Goal: Transaction & Acquisition: Obtain resource

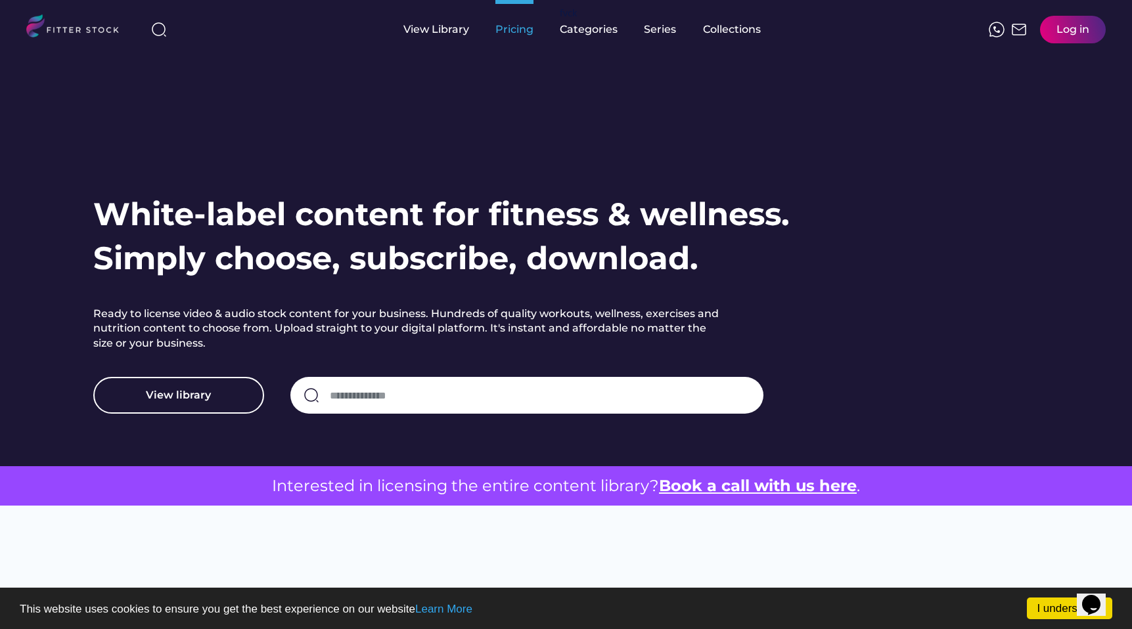
click at [514, 34] on div "Pricing" at bounding box center [514, 29] width 38 height 14
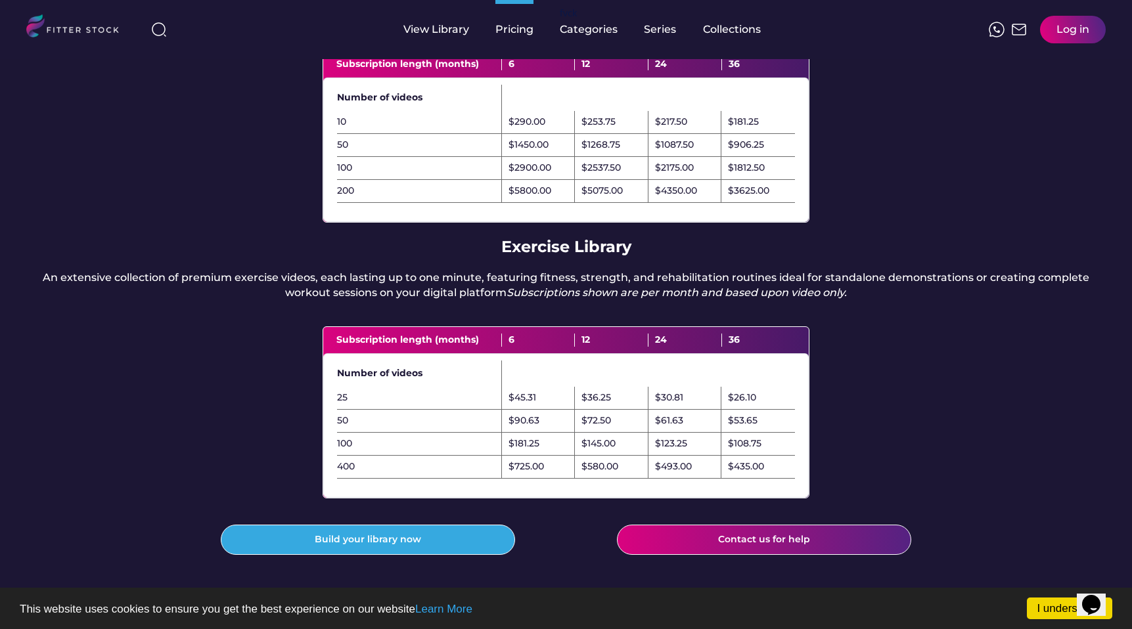
scroll to position [191, 0]
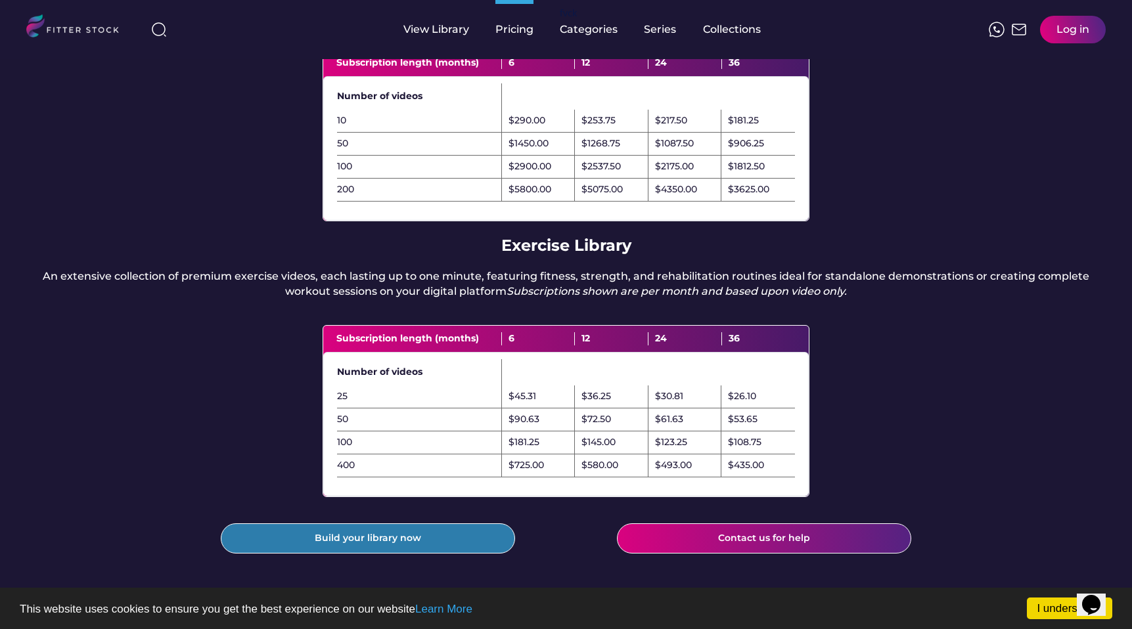
click at [491, 554] on button "Build your library now" at bounding box center [368, 539] width 294 height 30
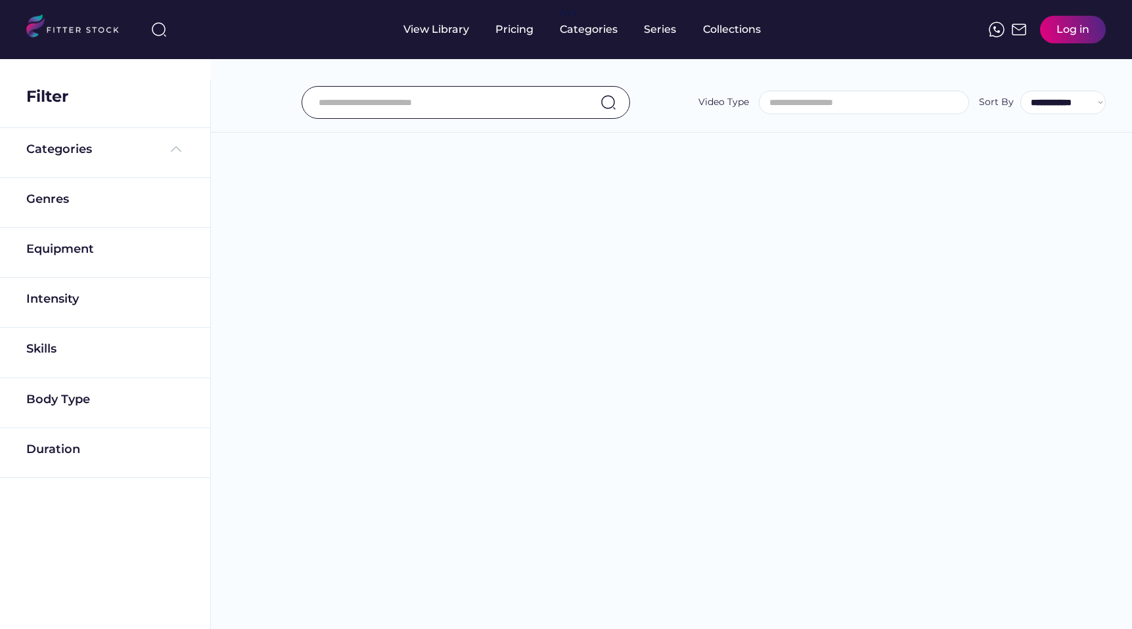
select select
select select "**********"
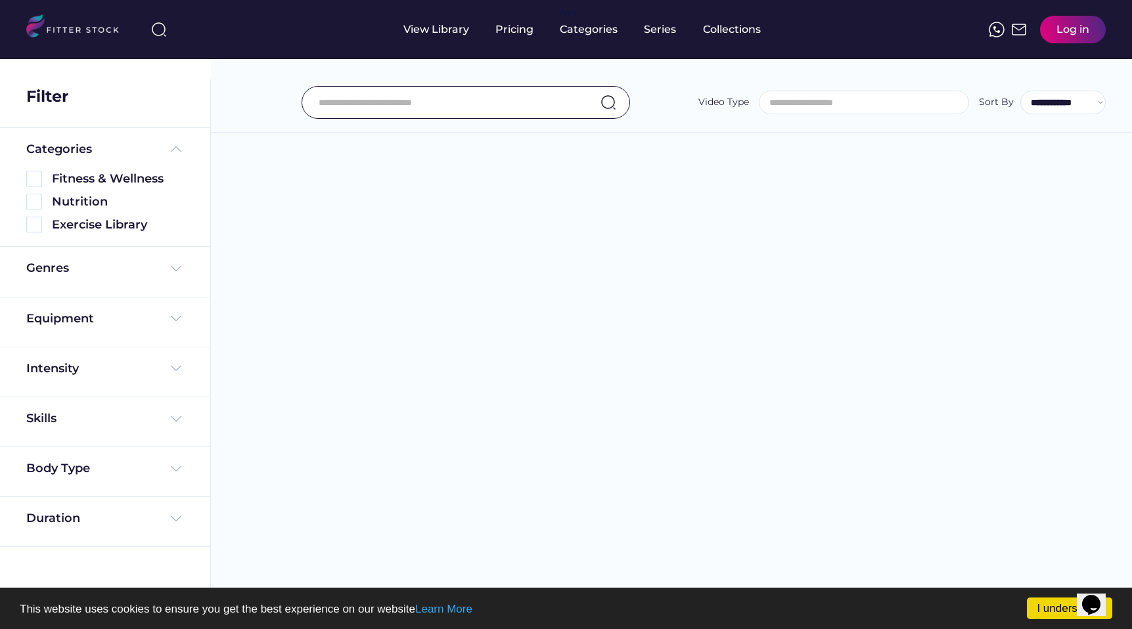
scroll to position [22, 0]
select select "**********"
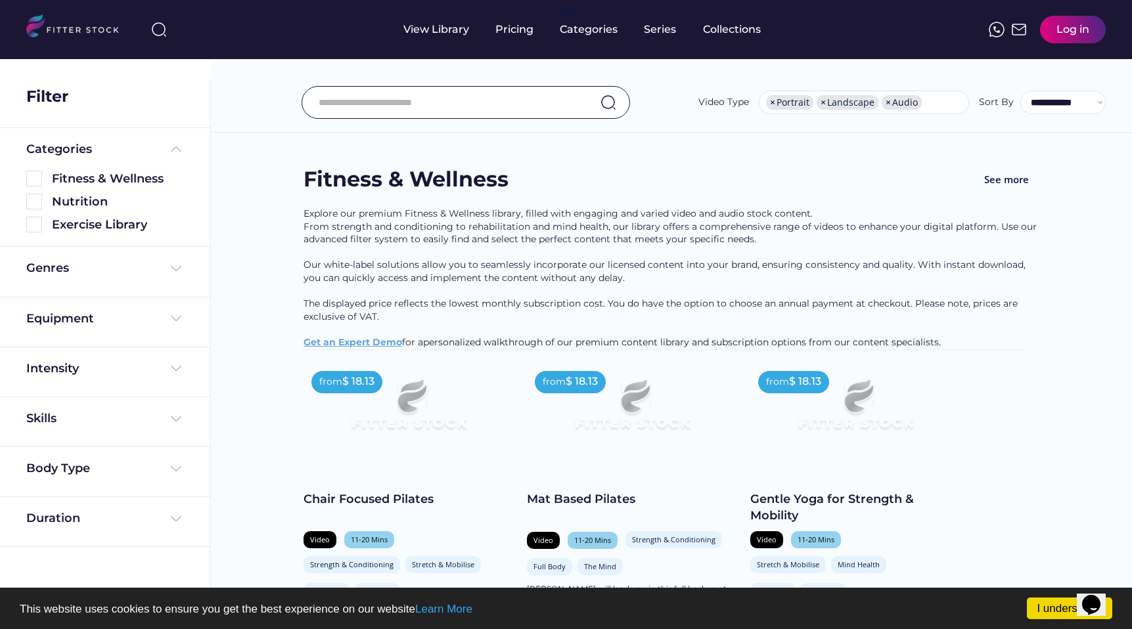
click at [488, 108] on input "input" at bounding box center [450, 103] width 262 height 28
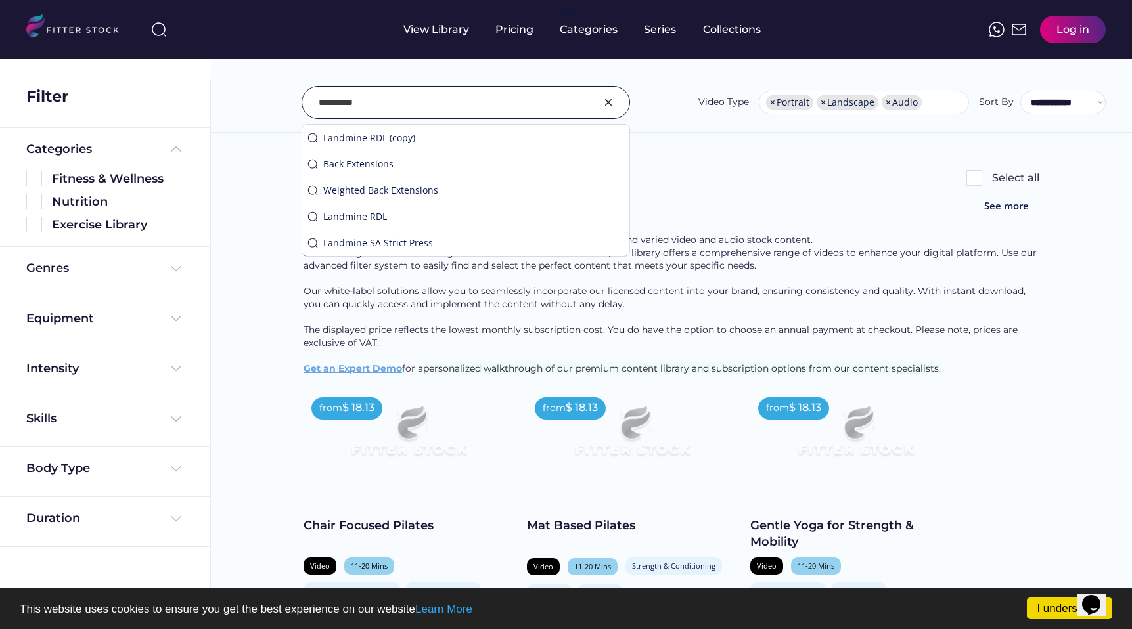
type input "**********"
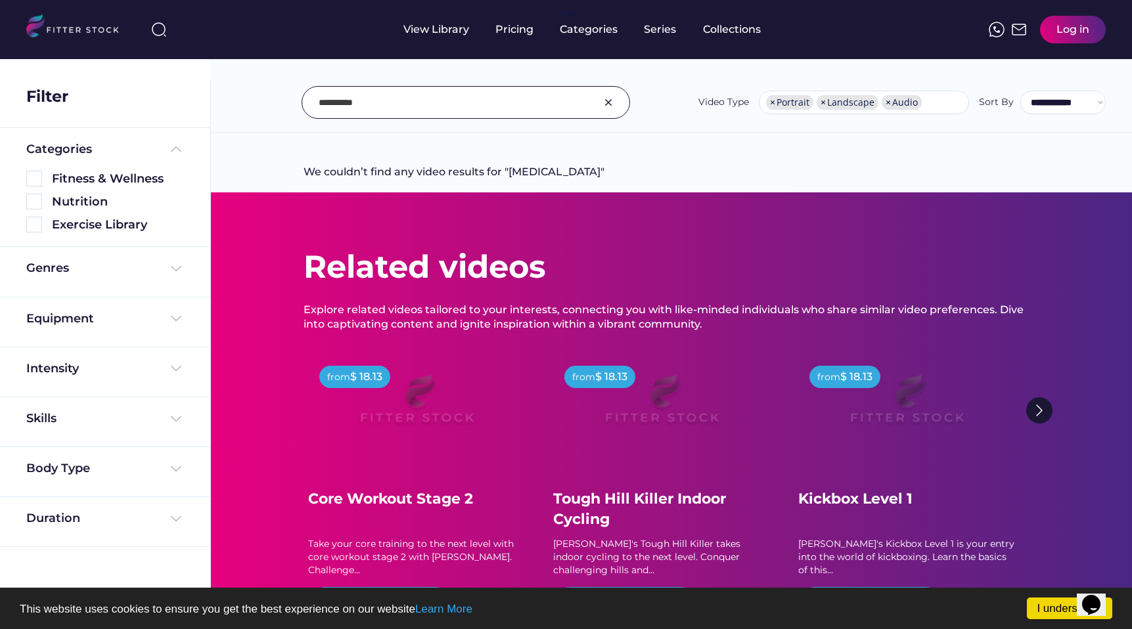
click at [604, 103] on img at bounding box center [609, 103] width 16 height 16
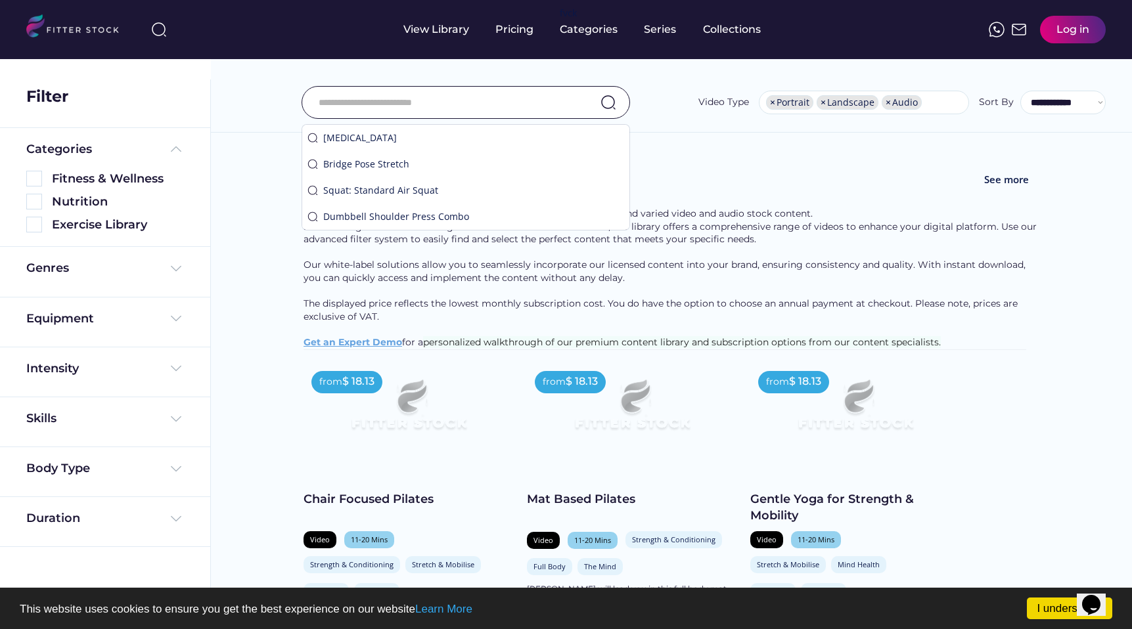
click at [949, 105] on ul "× Portrait × Landscape × Audio" at bounding box center [864, 102] width 209 height 21
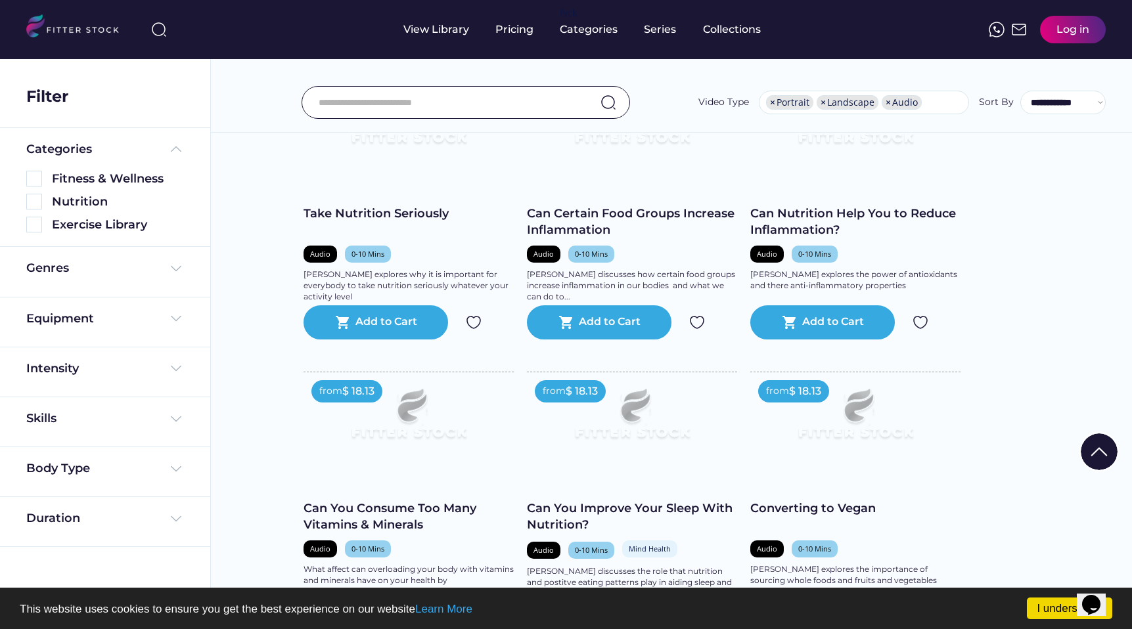
scroll to position [4057, 0]
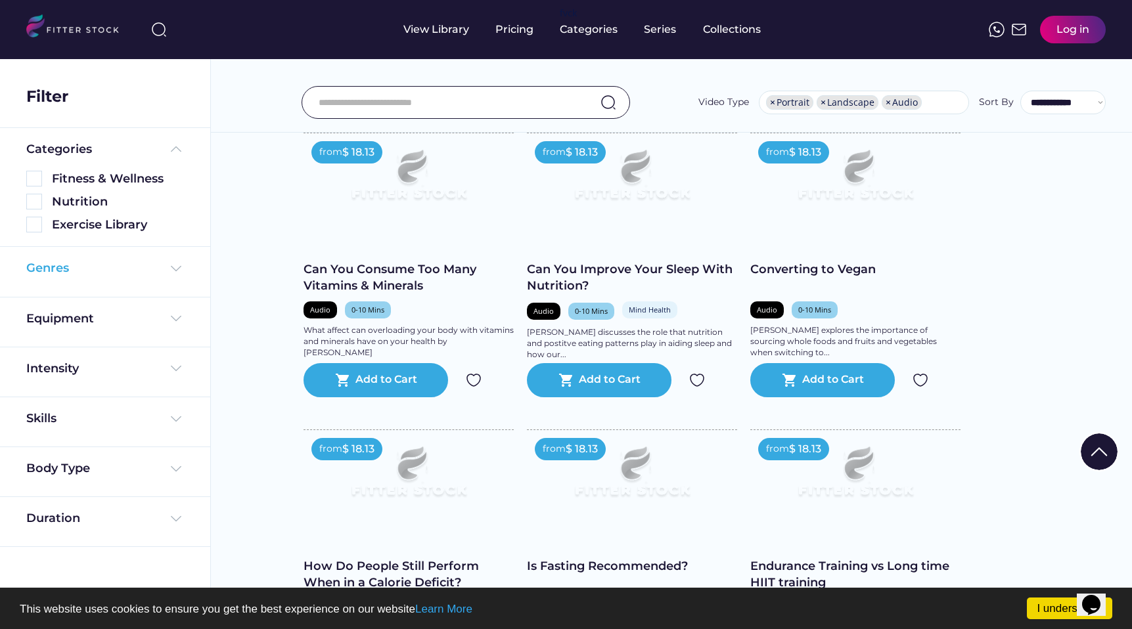
click at [175, 273] on img at bounding box center [176, 269] width 16 height 16
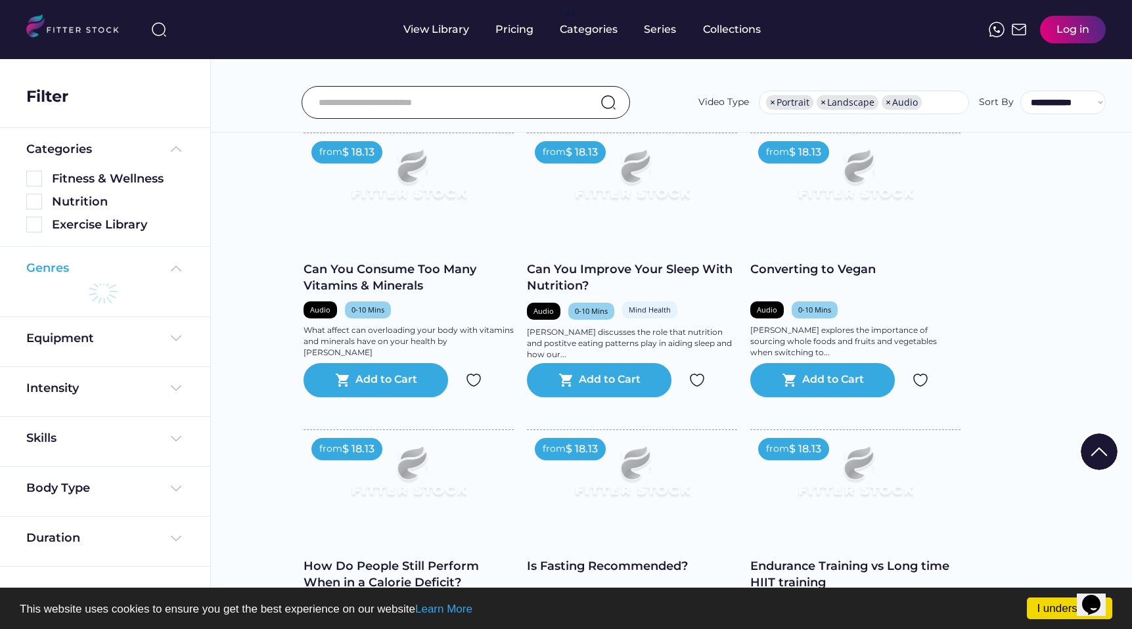
click at [175, 271] on img at bounding box center [176, 269] width 16 height 16
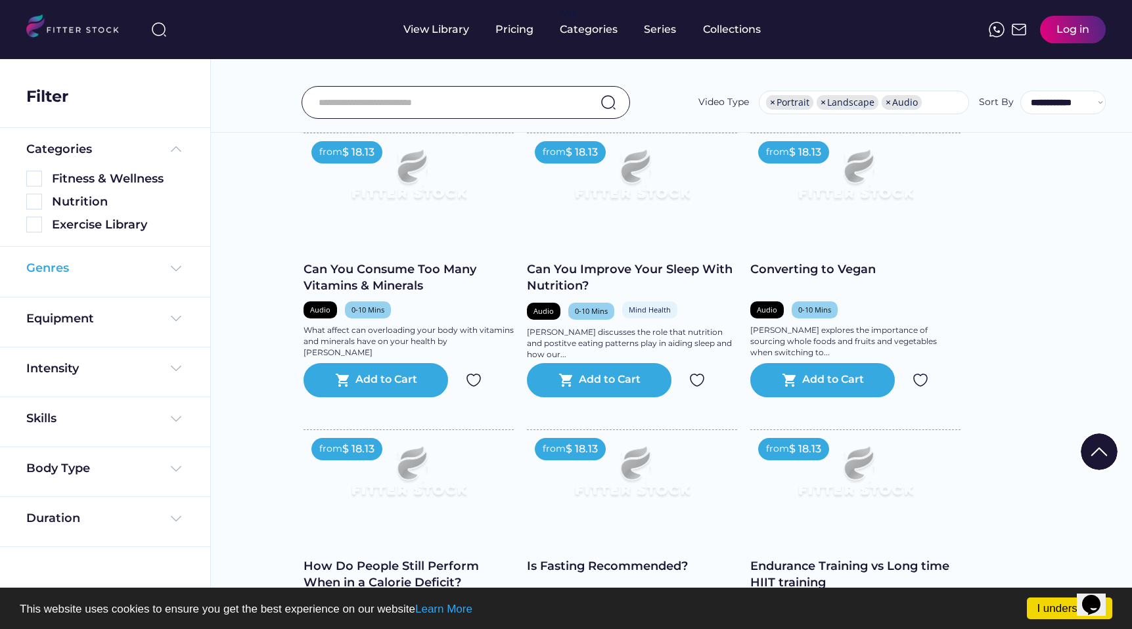
click at [175, 271] on img at bounding box center [176, 269] width 16 height 16
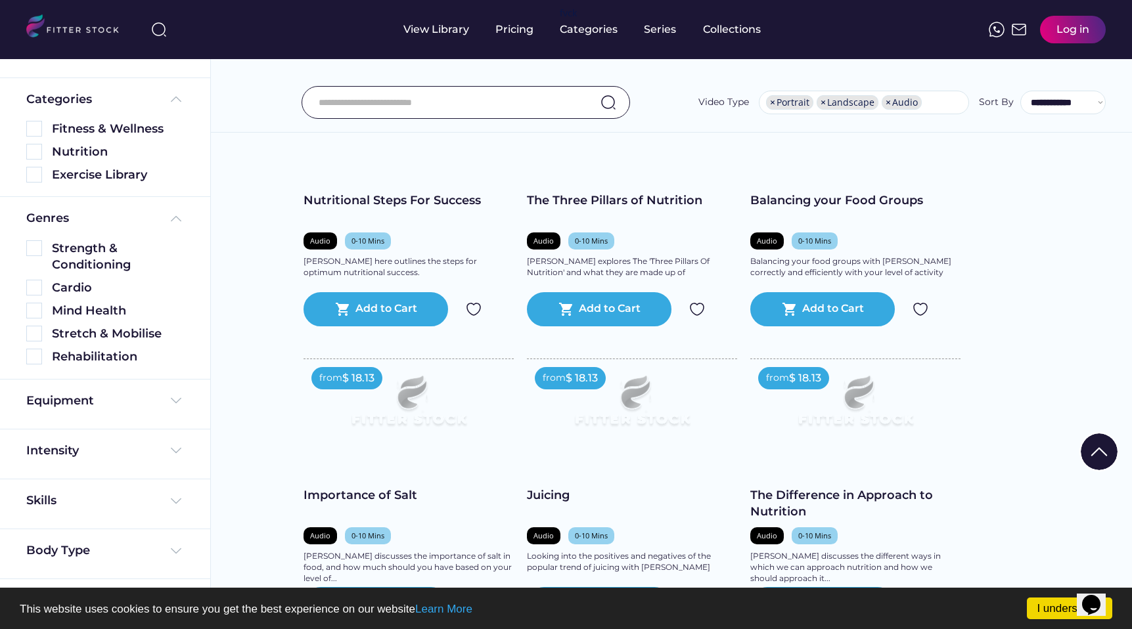
scroll to position [3197, 0]
